Goal: Task Accomplishment & Management: Manage account settings

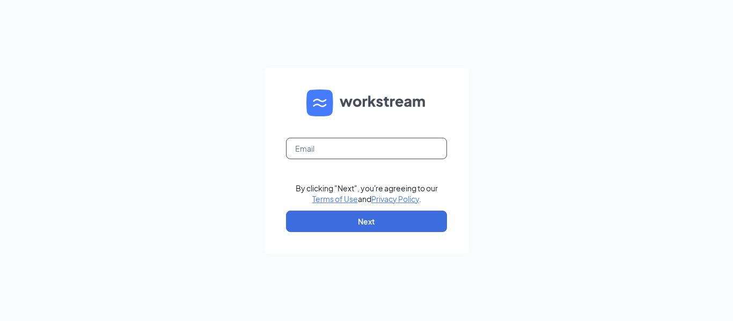
click at [387, 150] on input "text" at bounding box center [366, 148] width 161 height 21
type input "baxterculvers202@gmail.com"
click at [556, 204] on div "baxterculvers202@gmail.com By clicking "Next", you're agreeing to our Terms of …" at bounding box center [366, 160] width 733 height 321
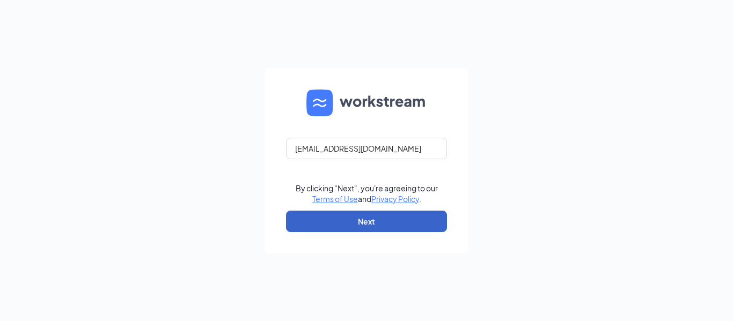
click at [365, 223] on button "Next" at bounding box center [366, 221] width 161 height 21
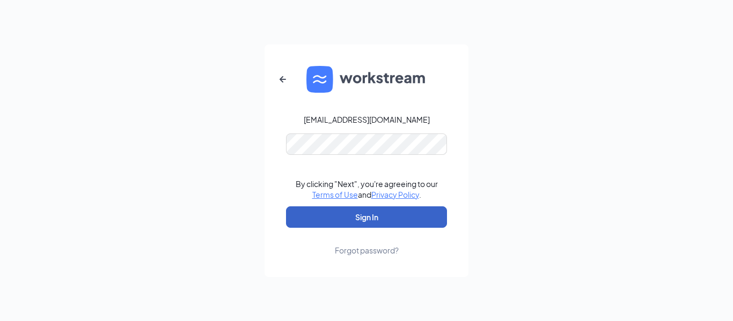
click at [374, 220] on button "Sign In" at bounding box center [366, 217] width 161 height 21
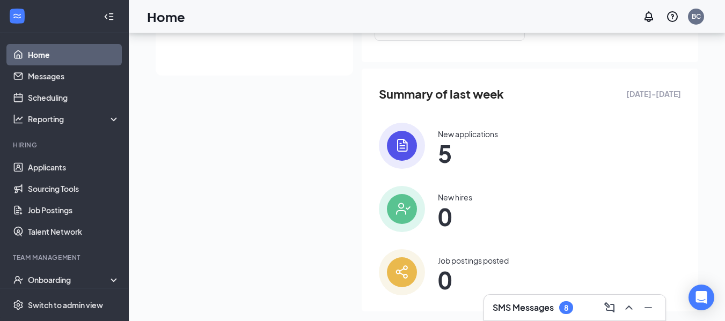
scroll to position [266, 0]
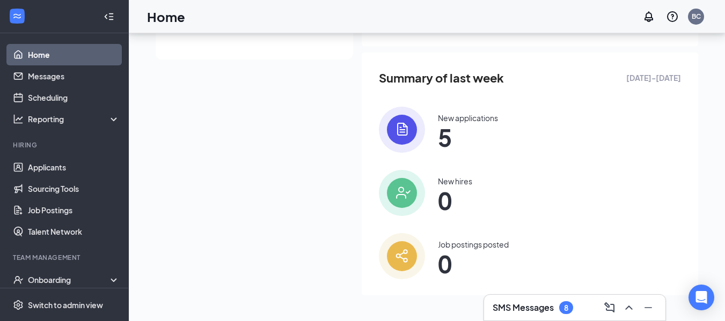
click at [411, 131] on img at bounding box center [402, 130] width 46 height 46
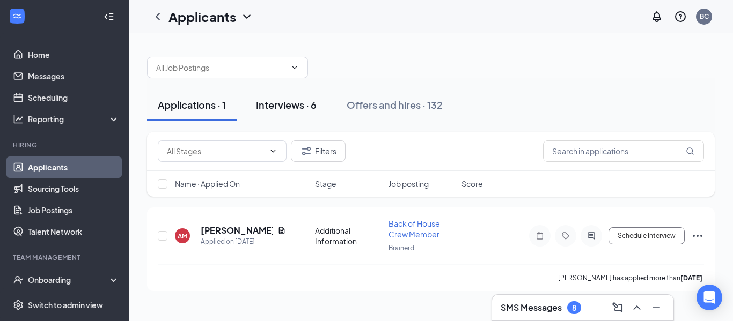
click at [298, 106] on div "Interviews · 6" at bounding box center [286, 104] width 61 height 13
